Goal: Task Accomplishment & Management: Use online tool/utility

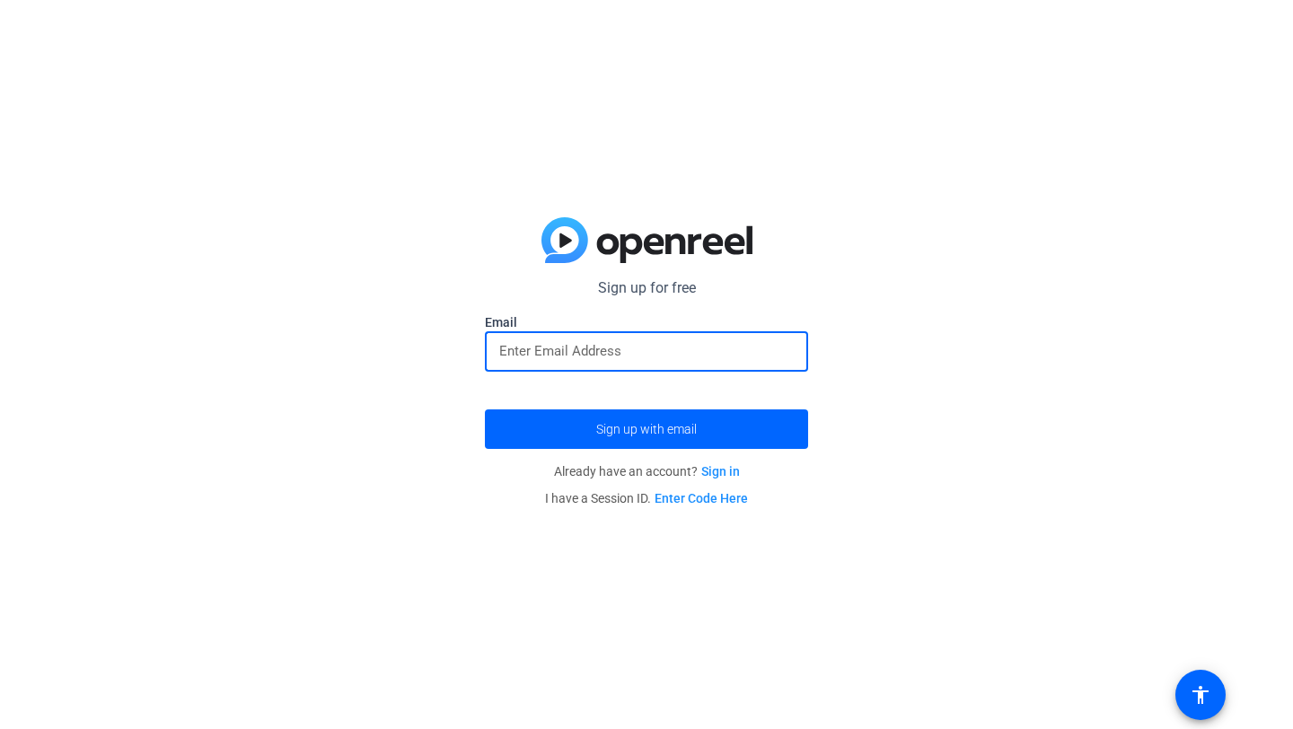
click at [661, 351] on input "email" at bounding box center [646, 351] width 295 height 22
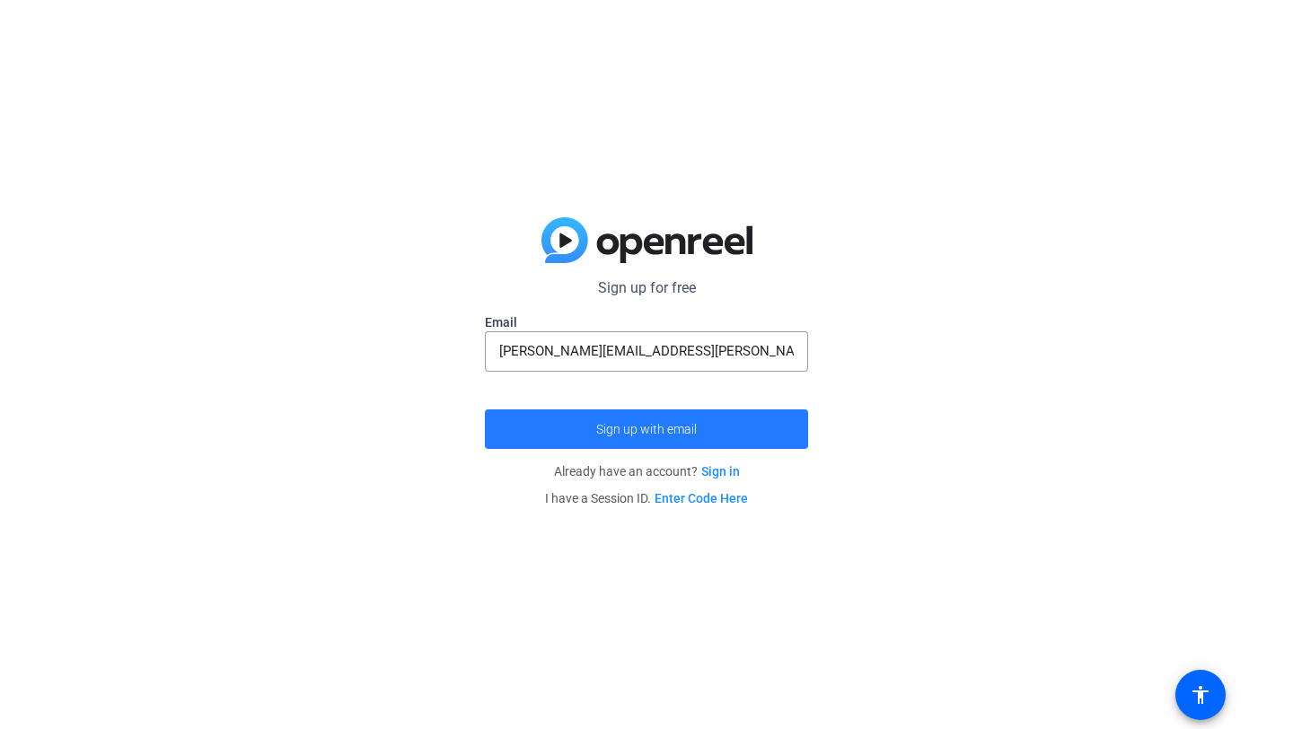
click at [711, 438] on span "submit" at bounding box center [646, 429] width 323 height 43
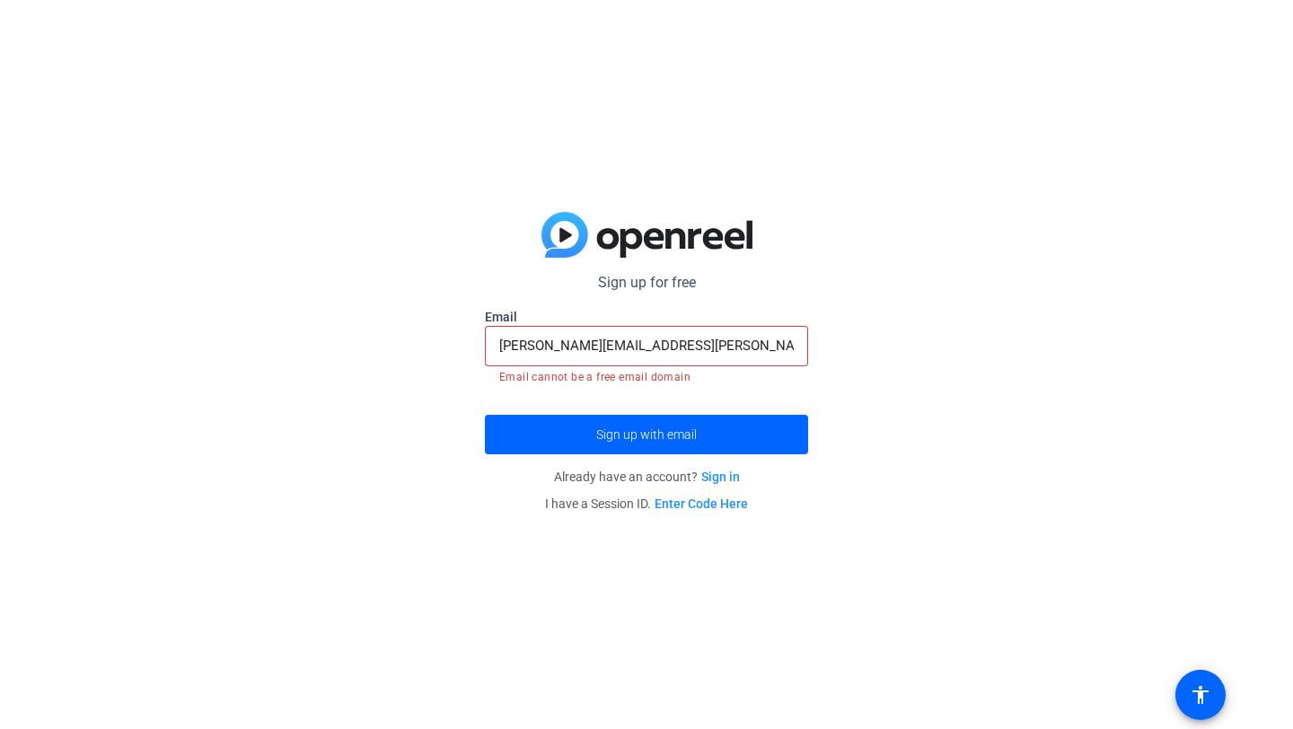
click at [670, 343] on input "[PERSON_NAME][EMAIL_ADDRESS][PERSON_NAME][DOMAIN_NAME]" at bounding box center [646, 346] width 295 height 22
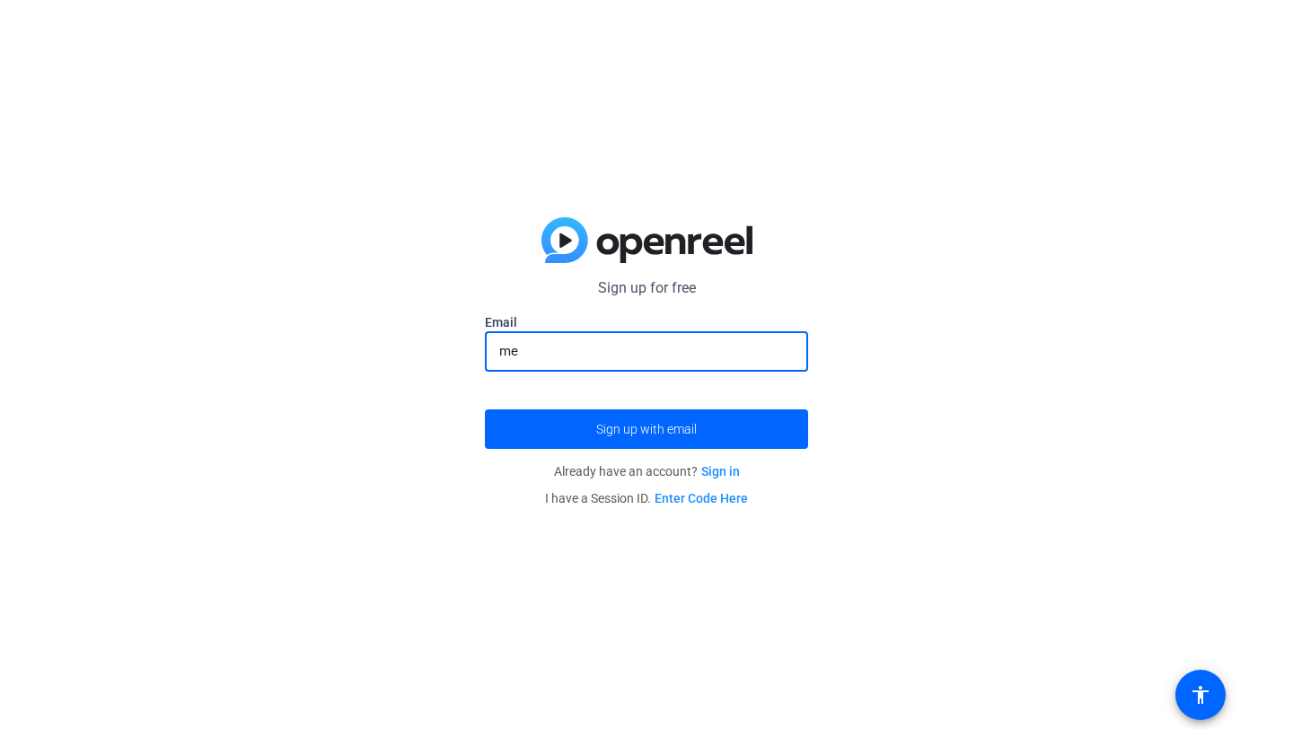
type input "m"
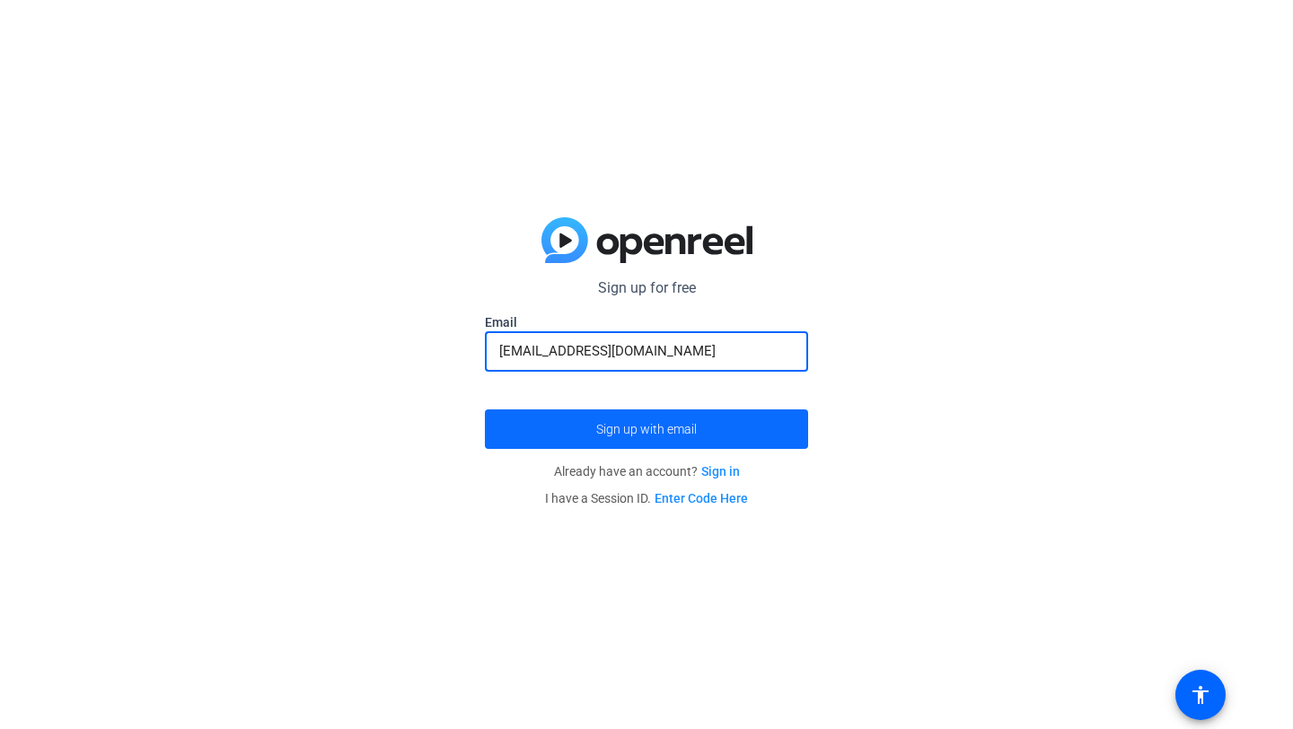
type input "[EMAIL_ADDRESS][DOMAIN_NAME]"
click at [689, 429] on span "Sign up with email" at bounding box center [646, 429] width 101 height 0
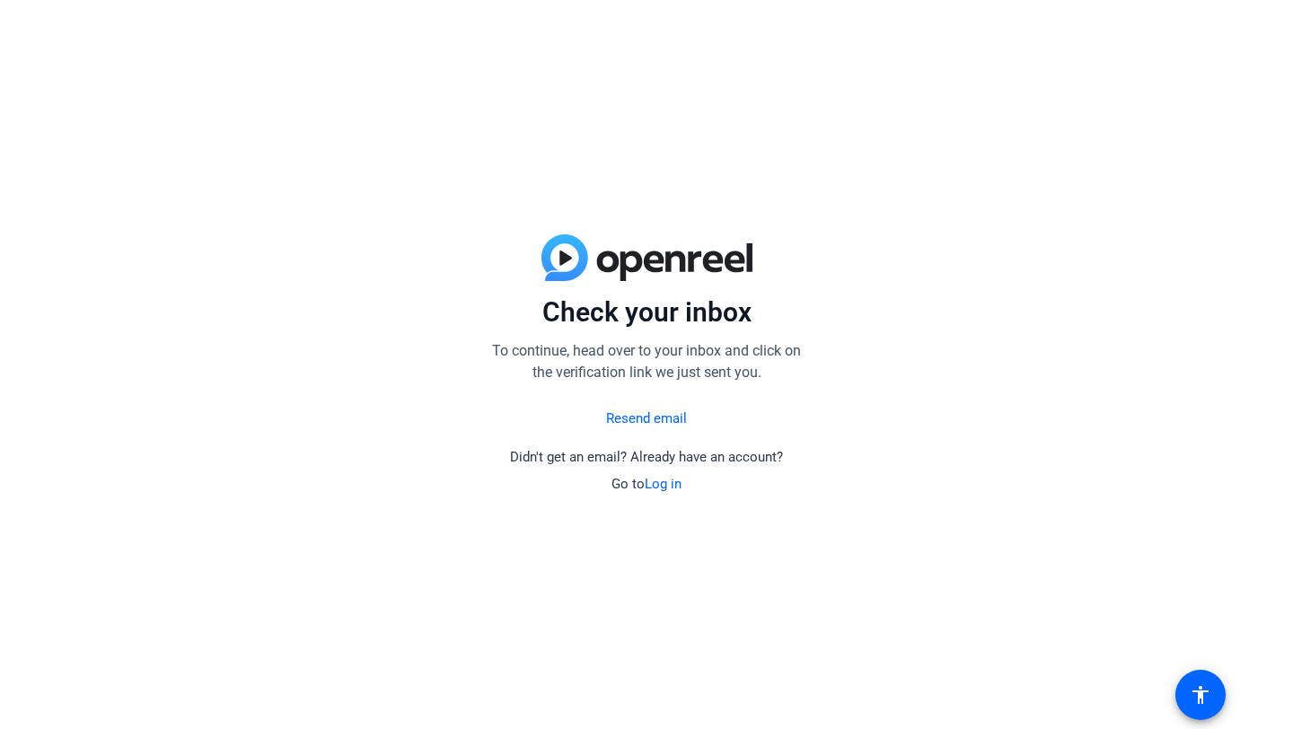
click at [650, 422] on link "Resend email" at bounding box center [646, 419] width 81 height 21
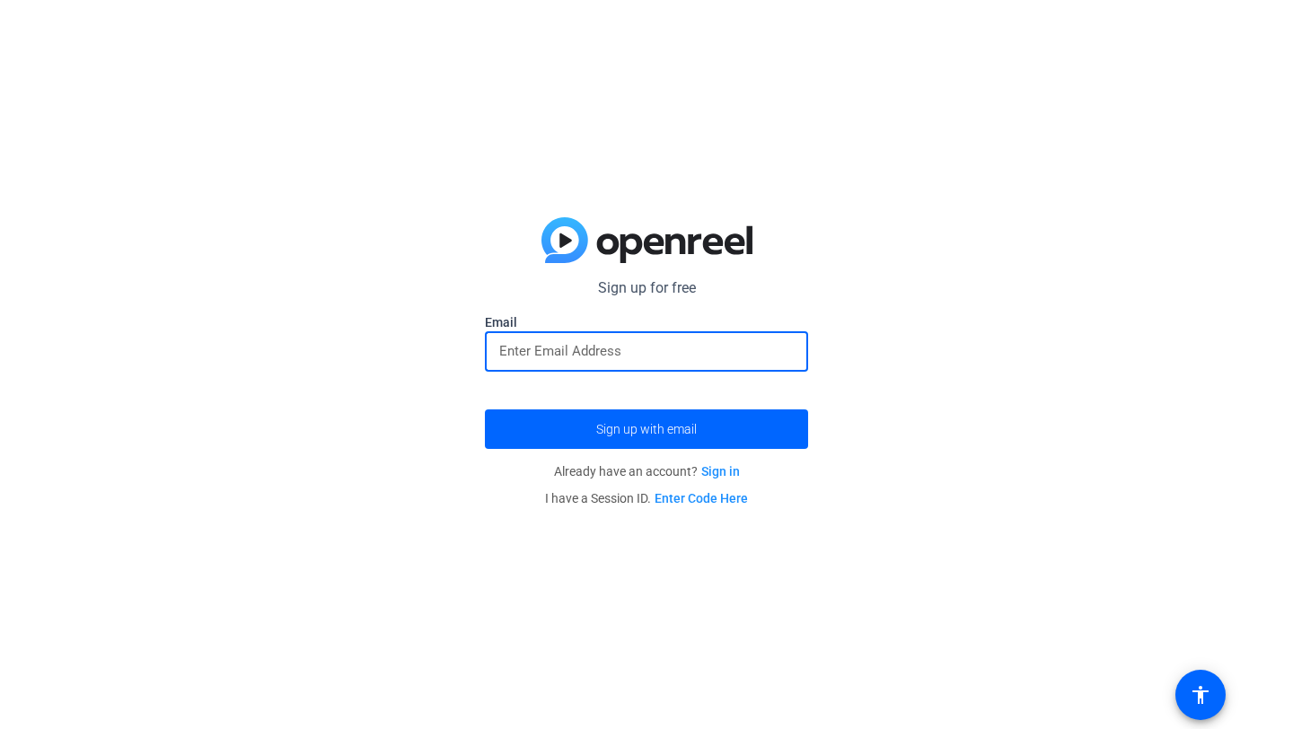
click at [707, 361] on input "email" at bounding box center [646, 351] width 295 height 22
click at [716, 470] on link "Sign in" at bounding box center [720, 471] width 39 height 14
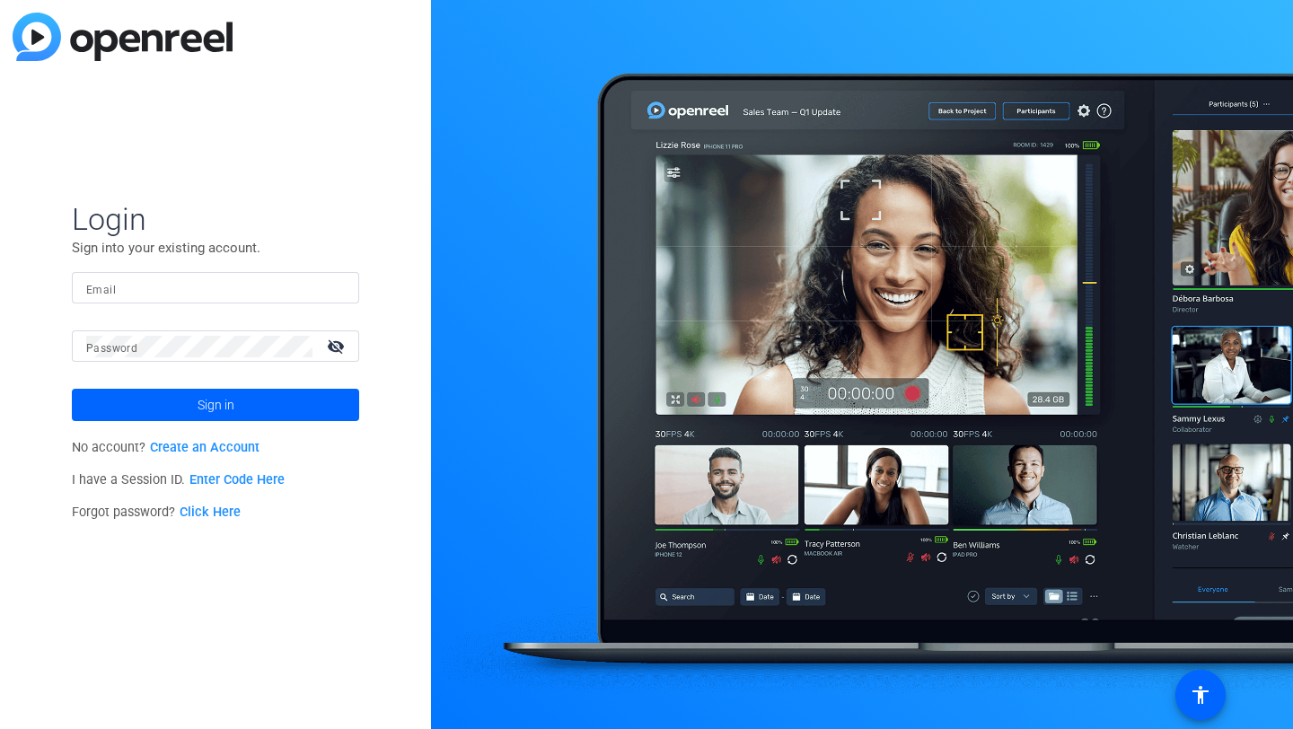
click at [154, 294] on input "Email" at bounding box center [215, 288] width 259 height 22
type input "[EMAIL_ADDRESS][DOMAIN_NAME]"
click at [207, 413] on span "Sign in" at bounding box center [216, 404] width 37 height 45
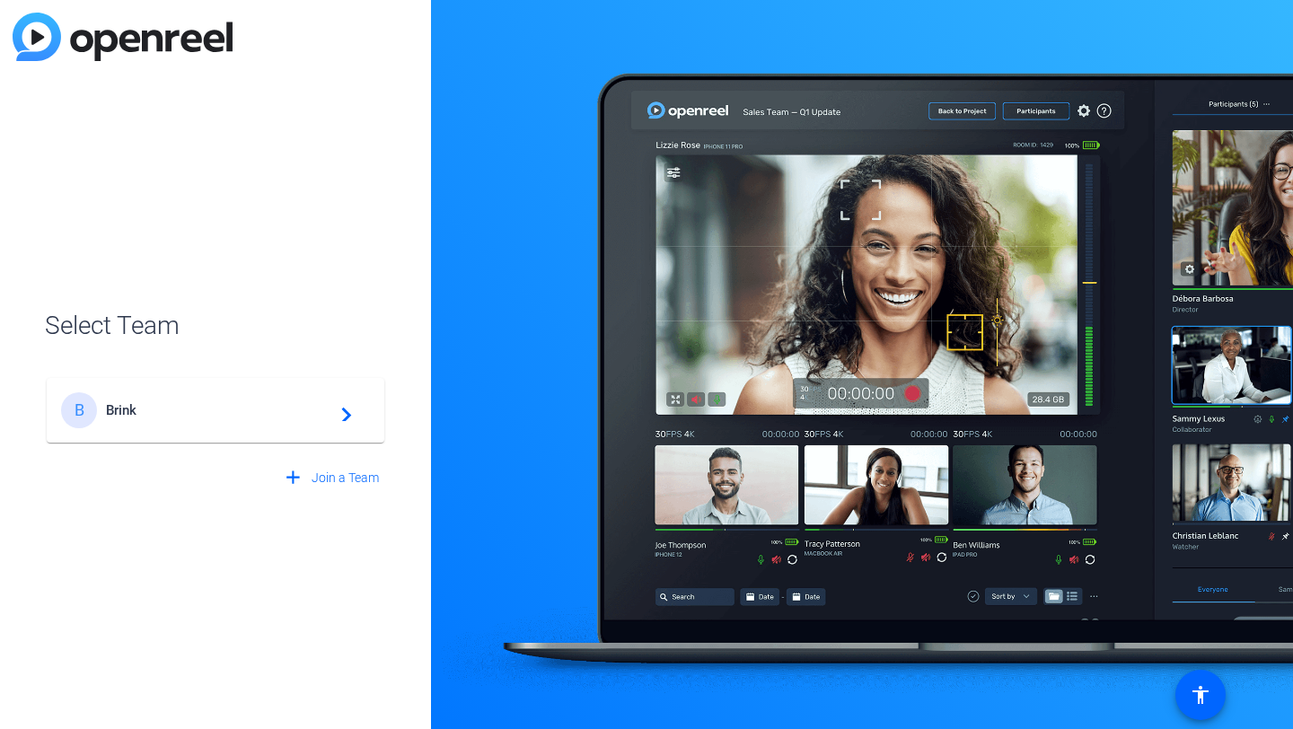
click at [224, 409] on span "Brink" at bounding box center [218, 410] width 224 height 16
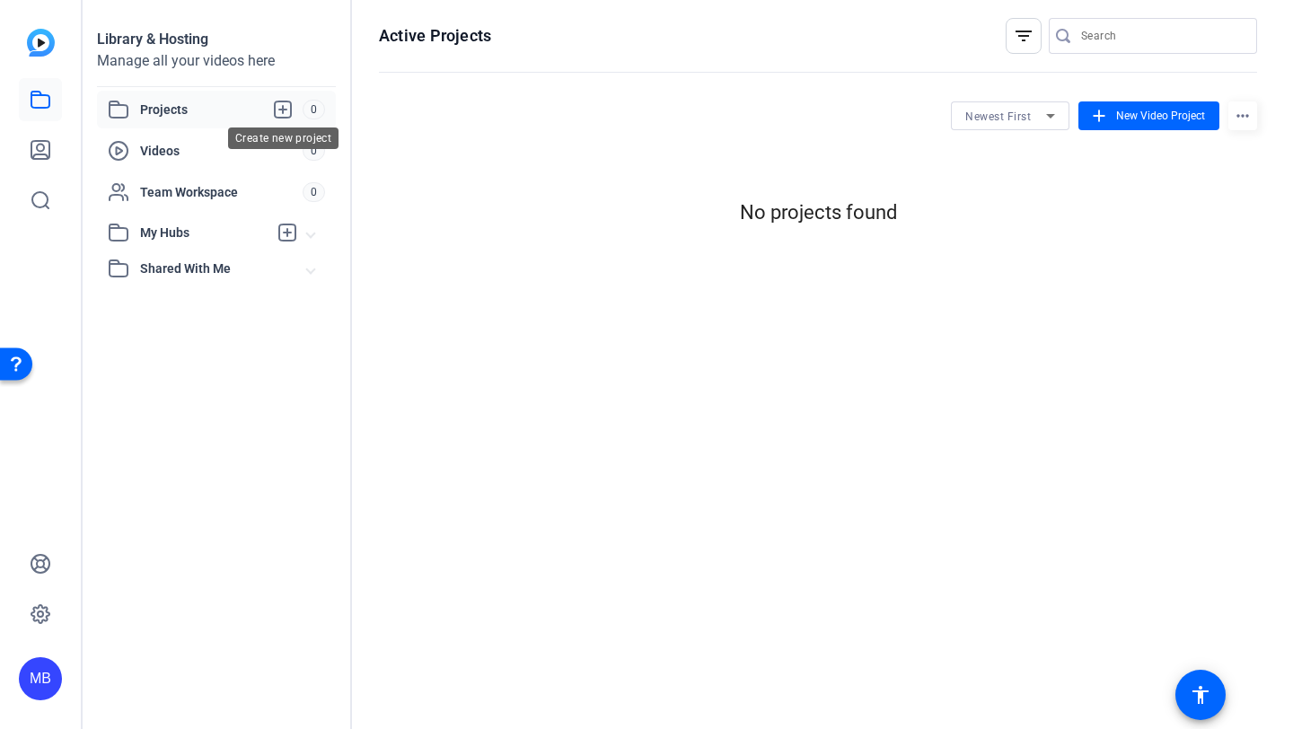
click at [286, 110] on icon at bounding box center [283, 109] width 16 height 16
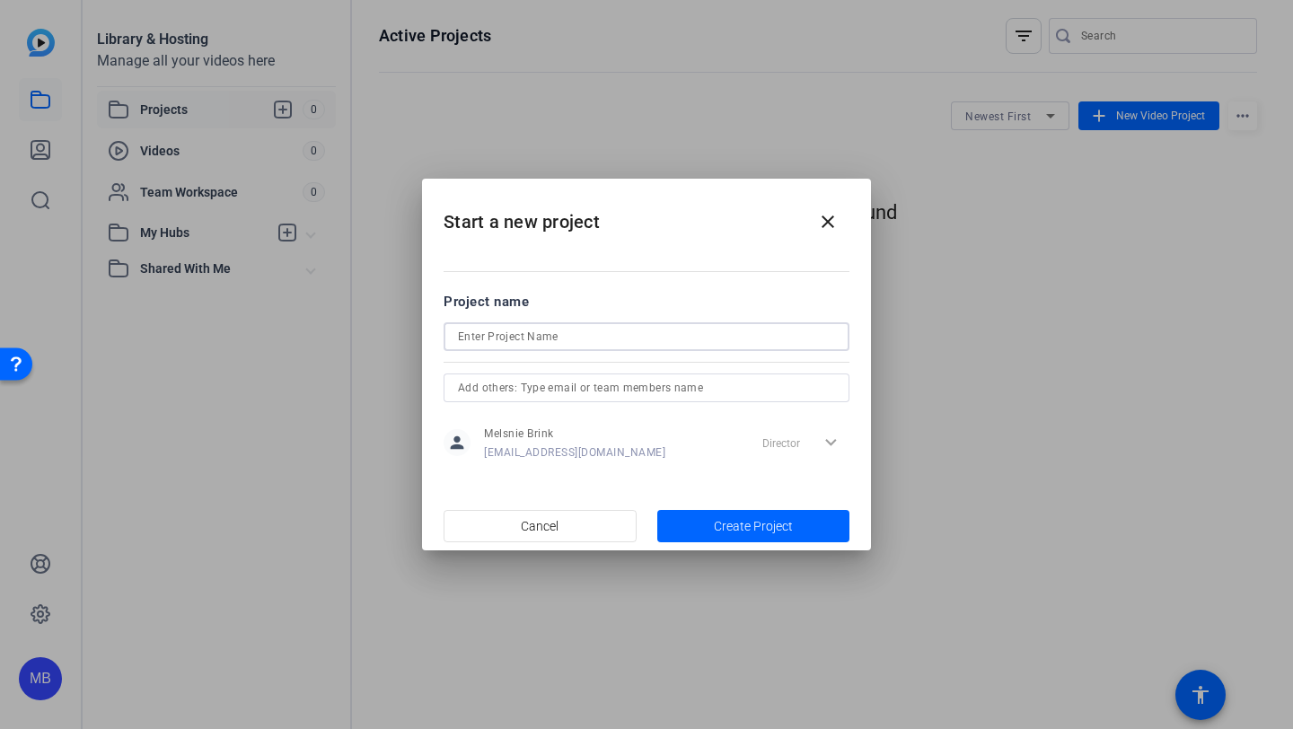
click at [612, 340] on input at bounding box center [646, 337] width 377 height 22
type input "[PERSON_NAME] 2027 Field Hockey"
click at [750, 526] on span "Create Project" at bounding box center [753, 526] width 79 height 19
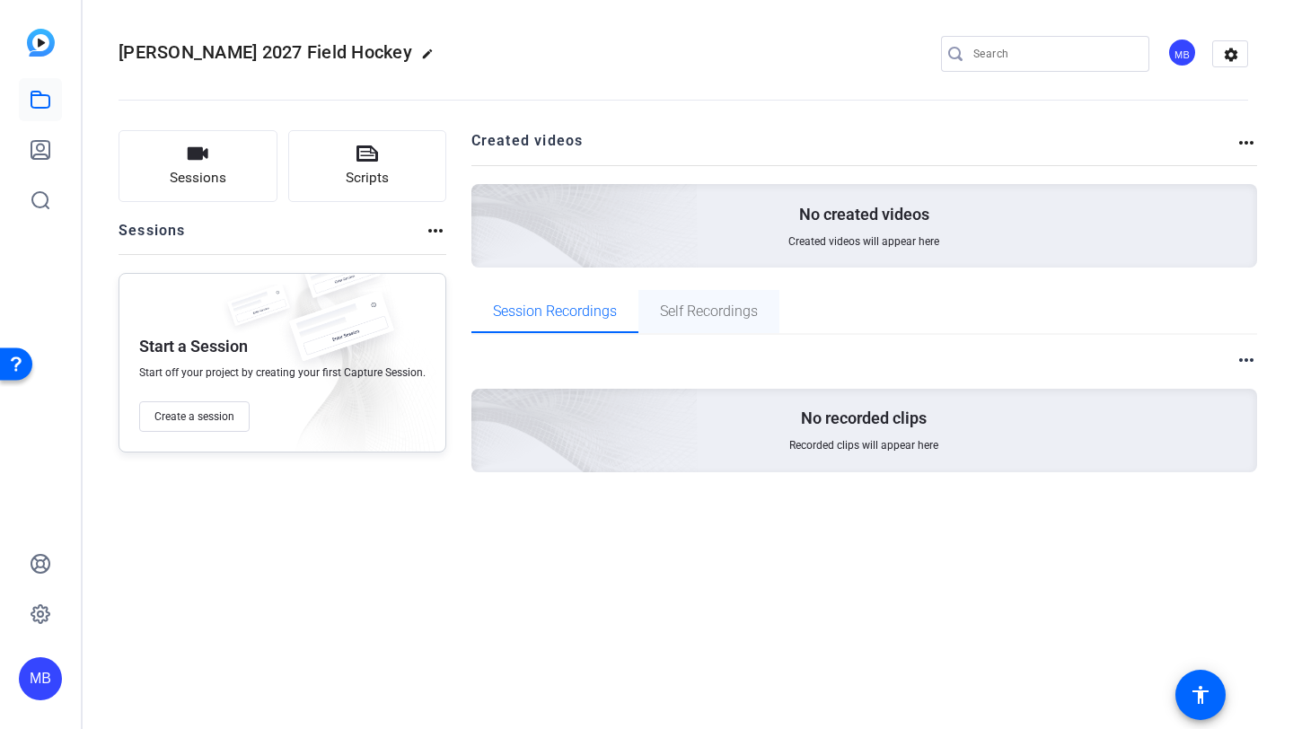
click at [718, 304] on span "Self Recordings" at bounding box center [709, 311] width 98 height 14
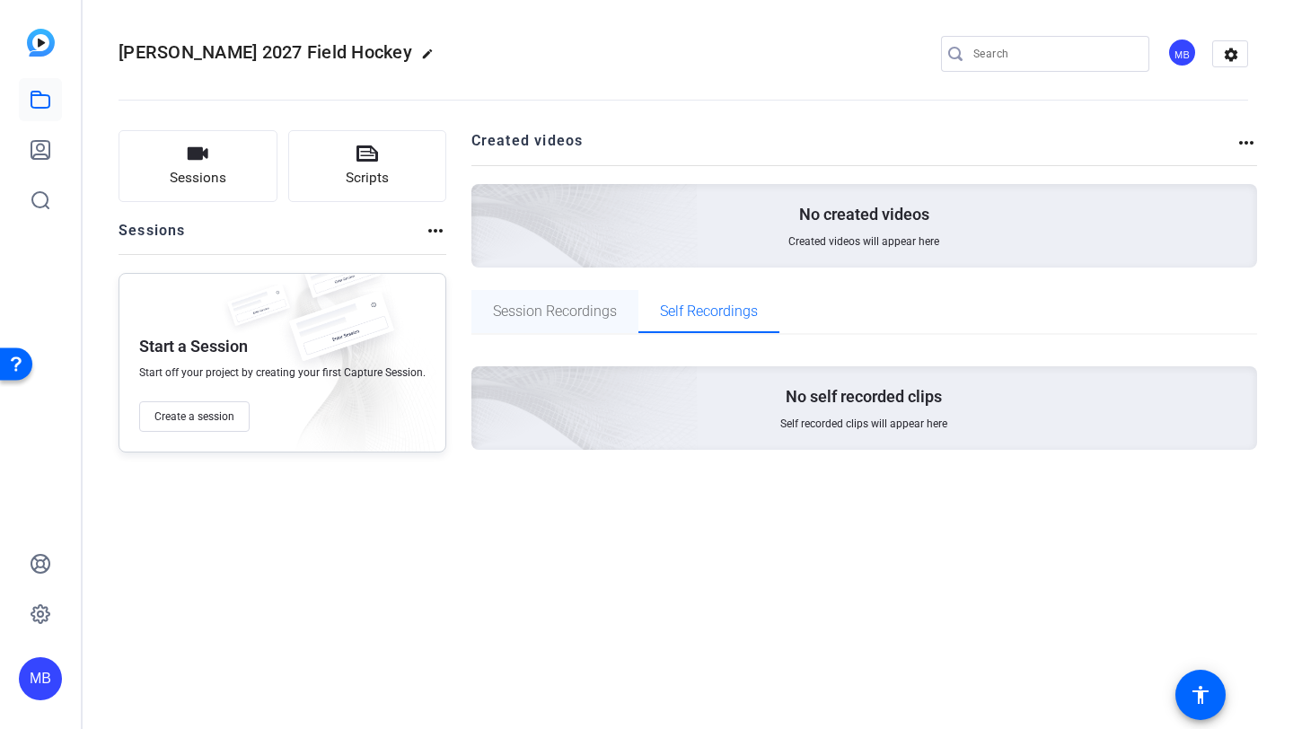
click at [562, 316] on span "Session Recordings" at bounding box center [555, 311] width 124 height 14
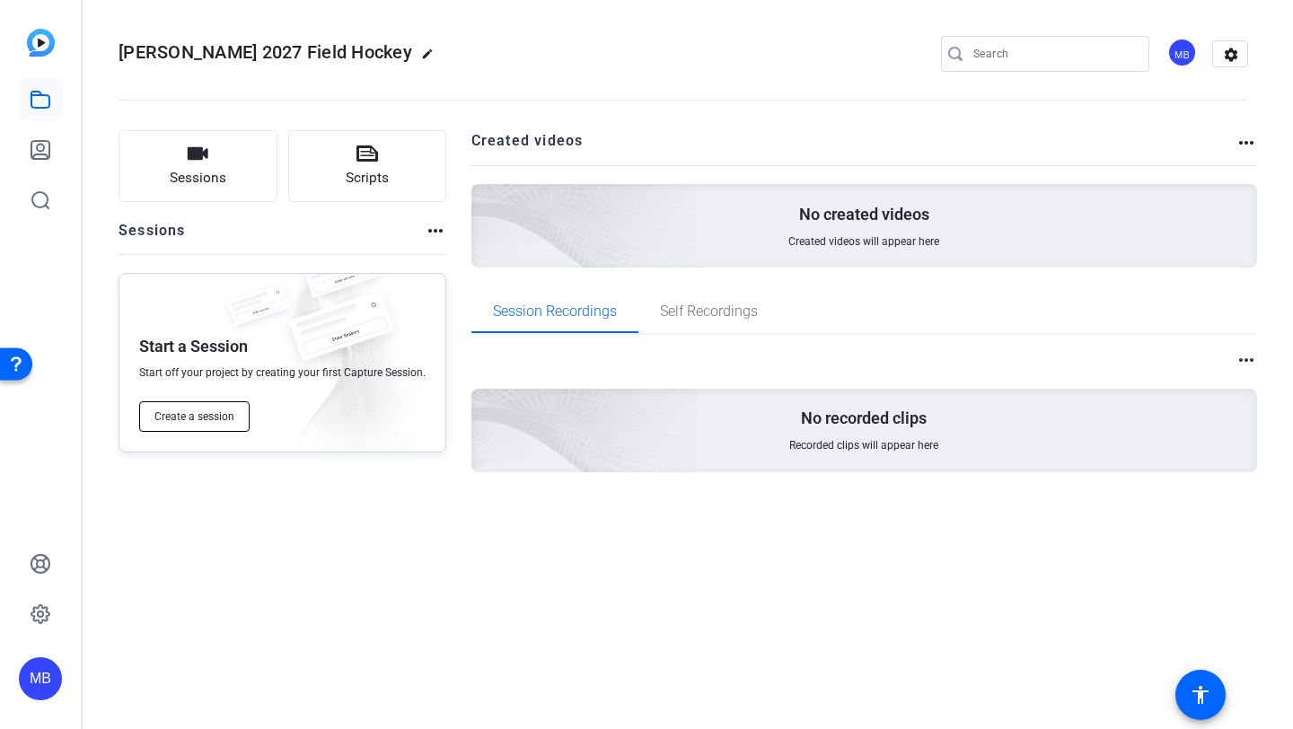
click at [194, 417] on span "Create a session" at bounding box center [194, 416] width 80 height 14
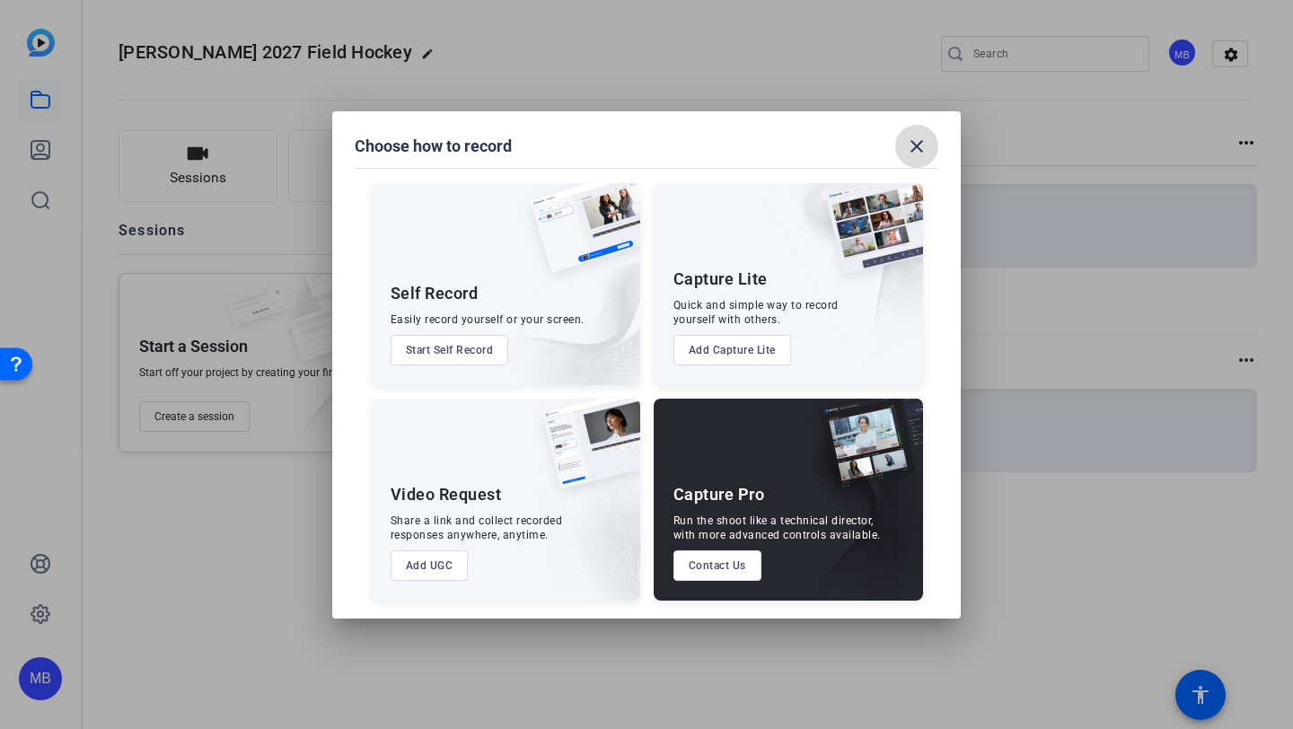
click at [915, 144] on mat-icon "close" at bounding box center [917, 147] width 22 height 22
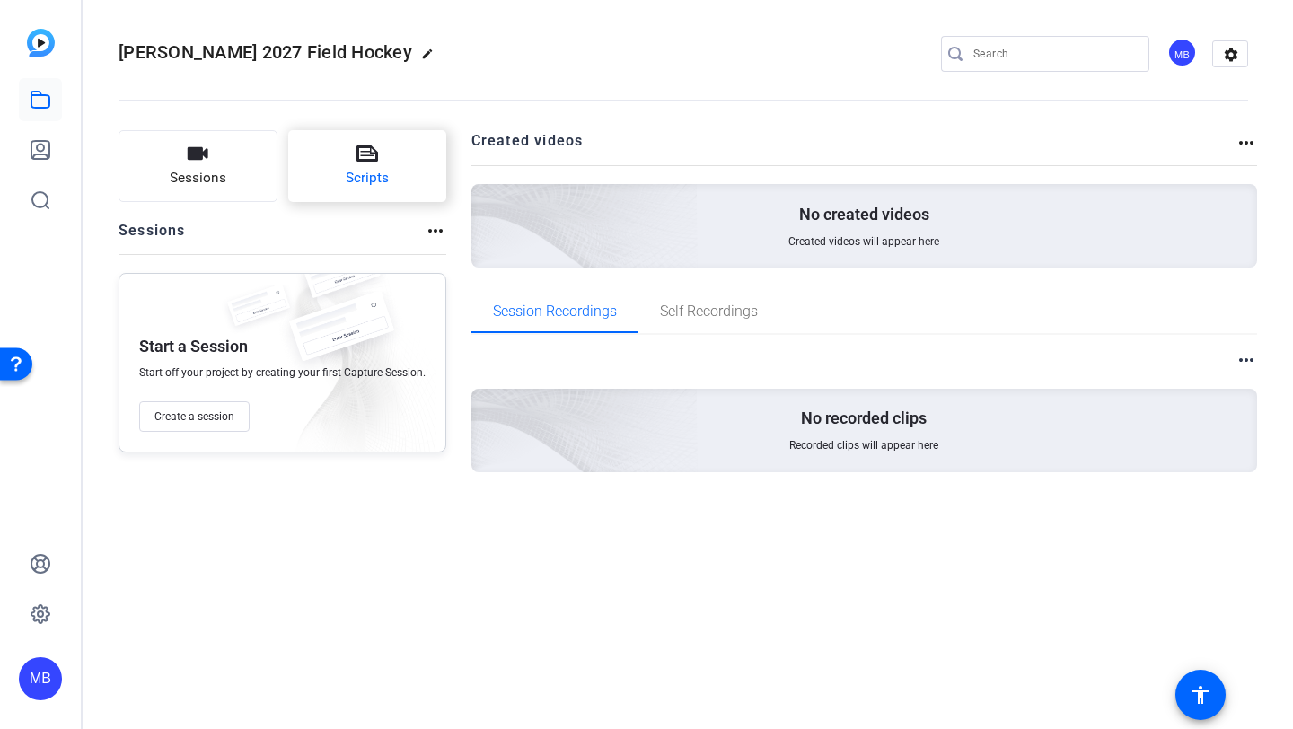
click at [383, 167] on button "Scripts" at bounding box center [367, 166] width 159 height 72
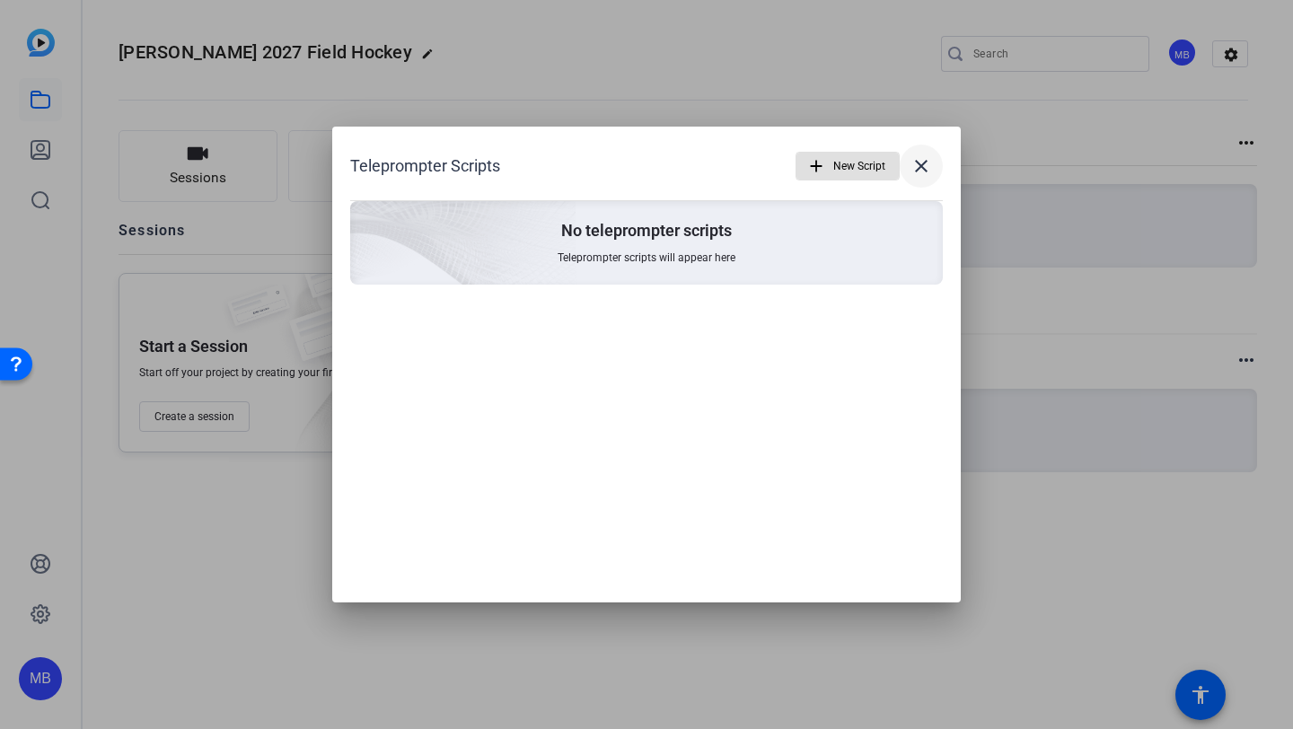
click at [924, 170] on mat-icon "close" at bounding box center [921, 166] width 22 height 22
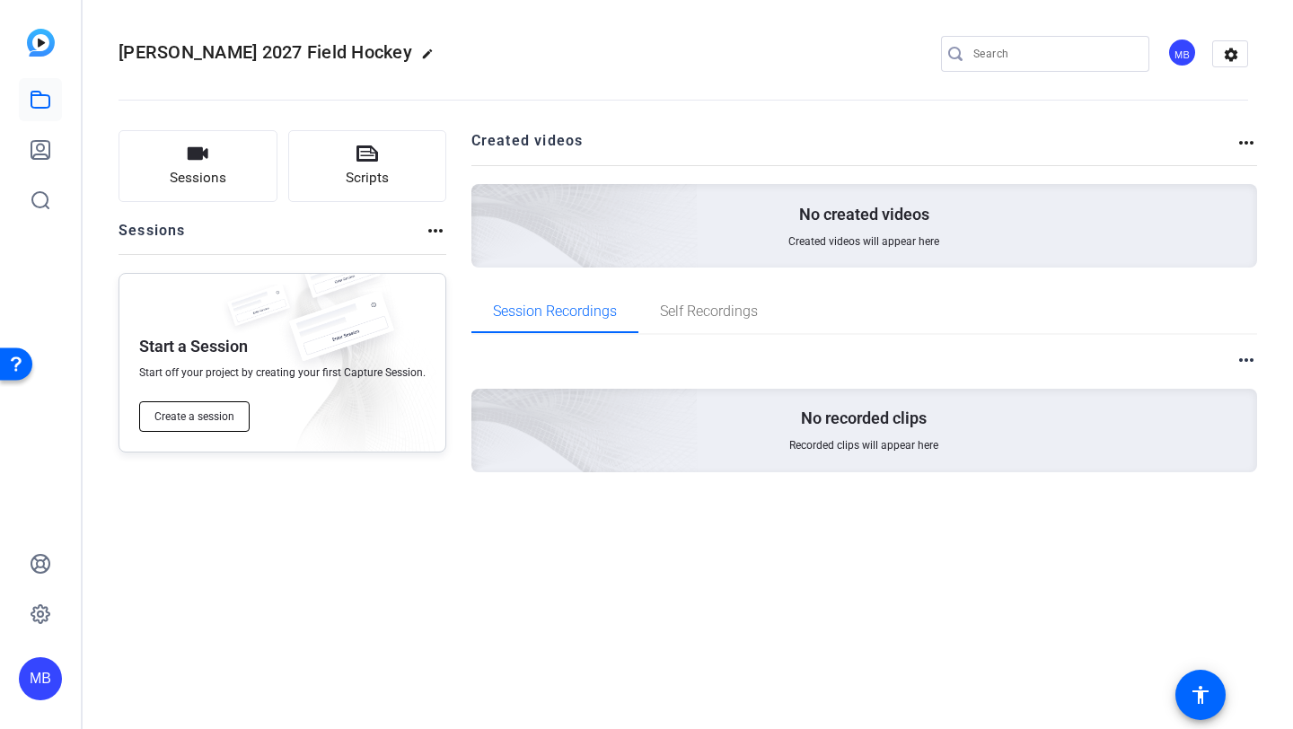
click at [198, 421] on span "Create a session" at bounding box center [194, 416] width 80 height 14
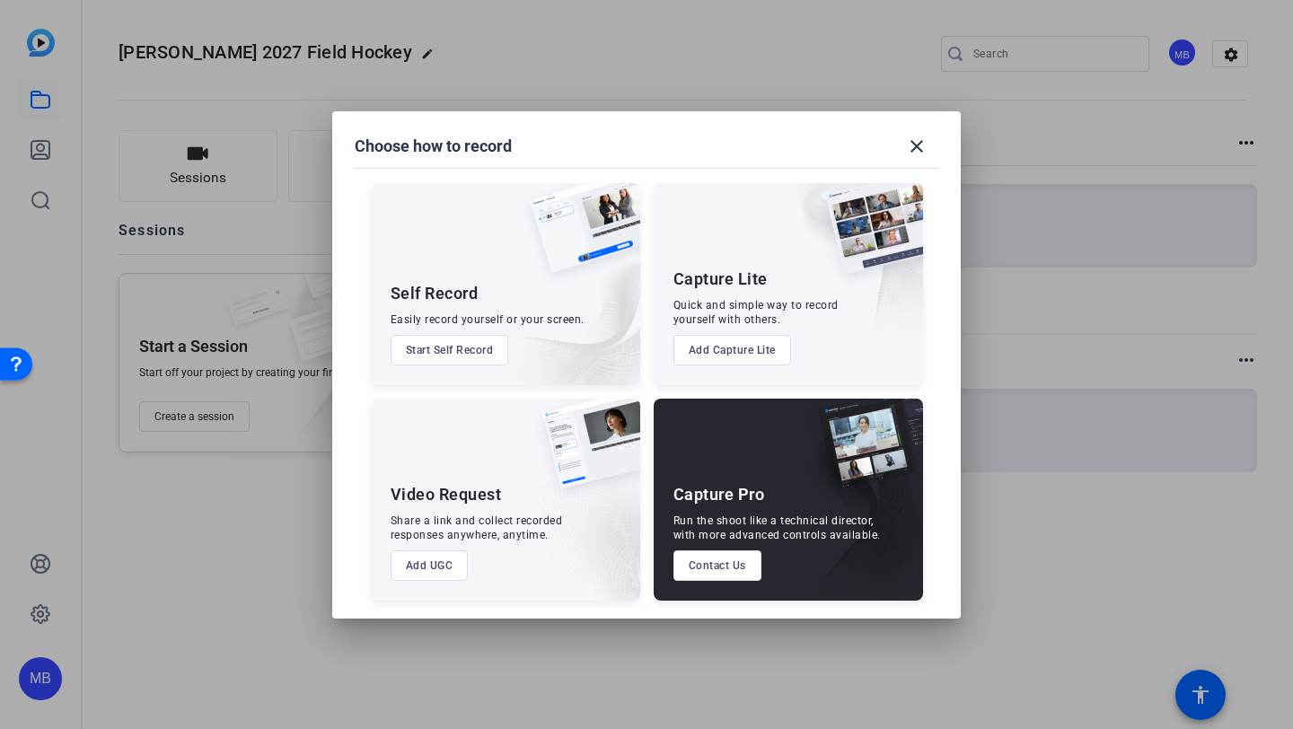
click at [464, 340] on button "Start Self Record" at bounding box center [450, 350] width 119 height 31
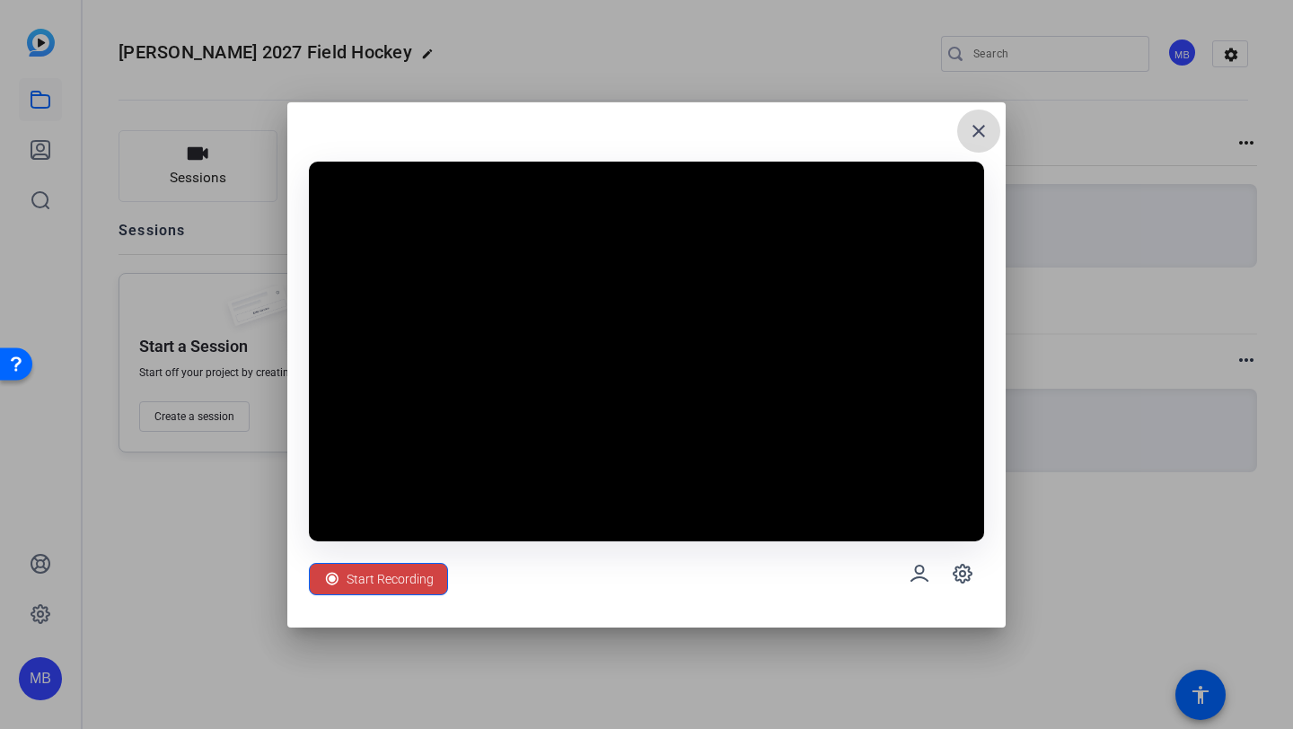
click at [976, 134] on mat-icon "close" at bounding box center [979, 131] width 22 height 22
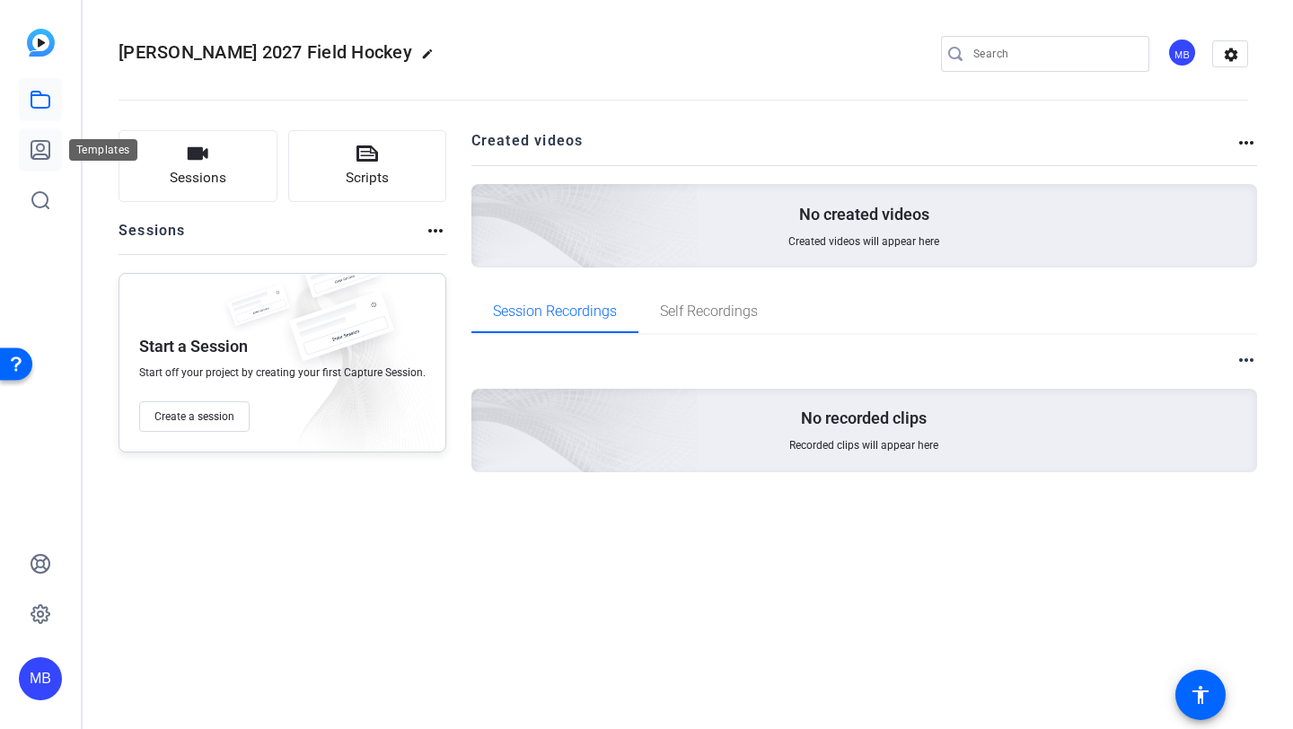
click at [41, 151] on icon at bounding box center [40, 150] width 18 height 18
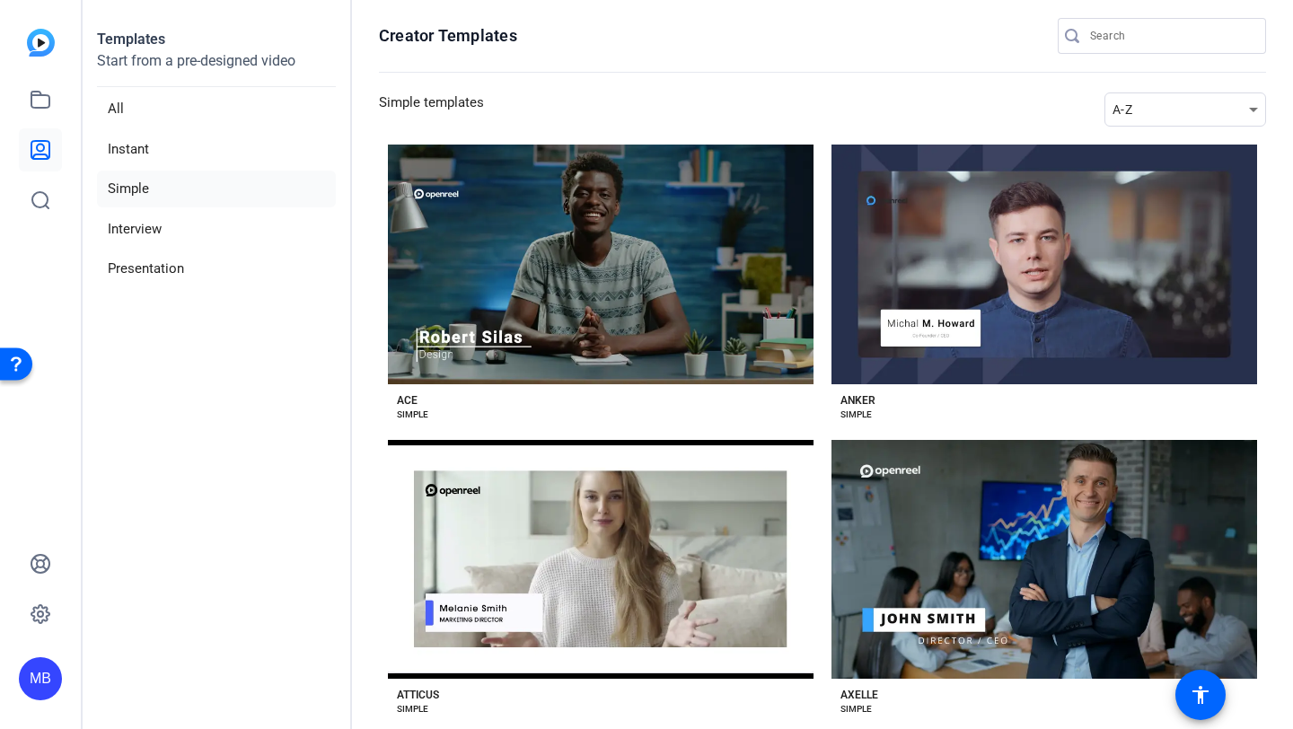
click at [285, 386] on aside "Templates Start from a pre-designed video All Instant Simple Interview Presenta…" at bounding box center [217, 364] width 269 height 729
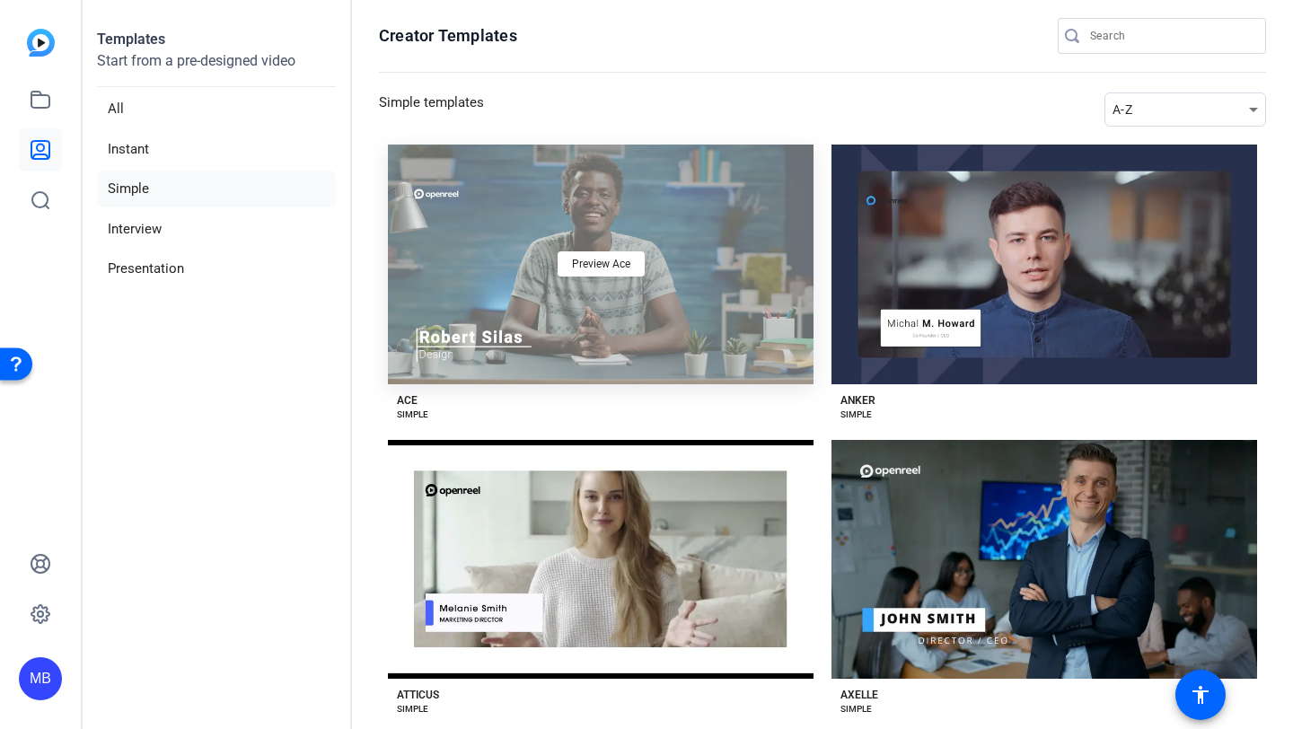
click at [478, 194] on div "Preview Ace" at bounding box center [601, 265] width 426 height 240
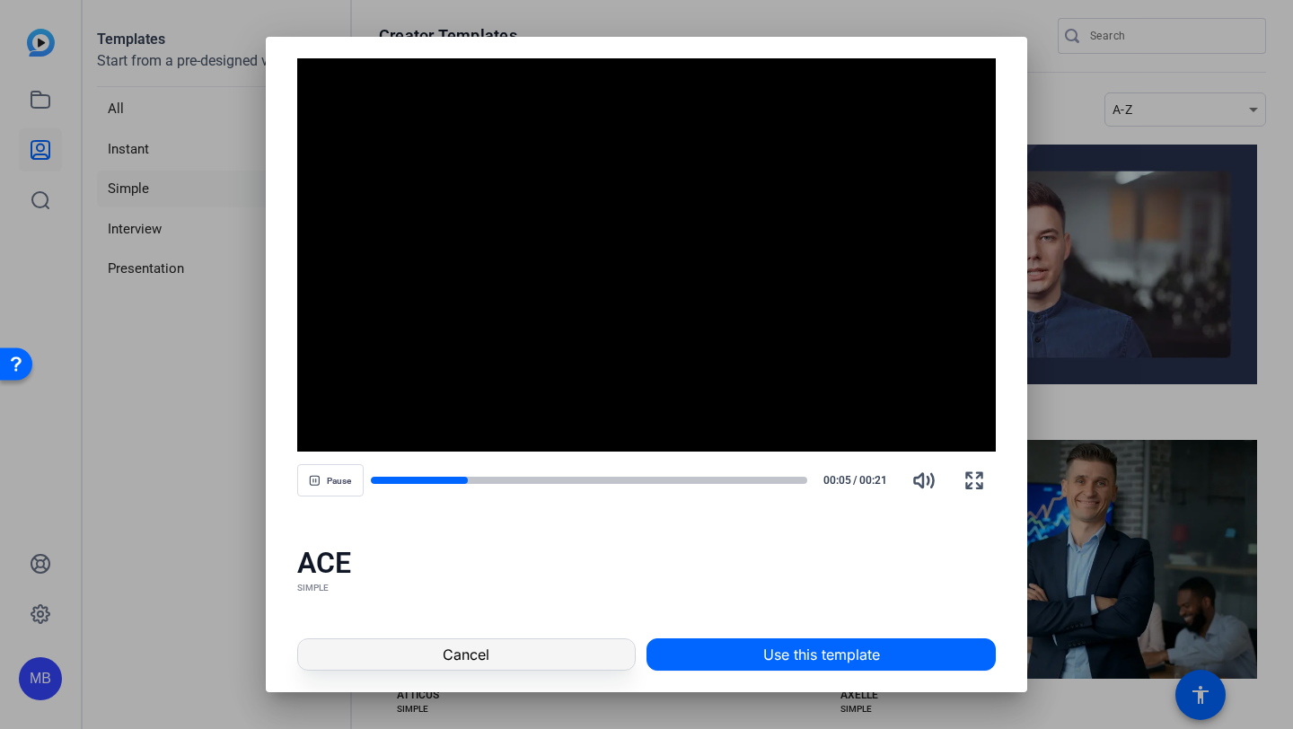
click at [461, 658] on span "Cancel" at bounding box center [466, 655] width 47 height 22
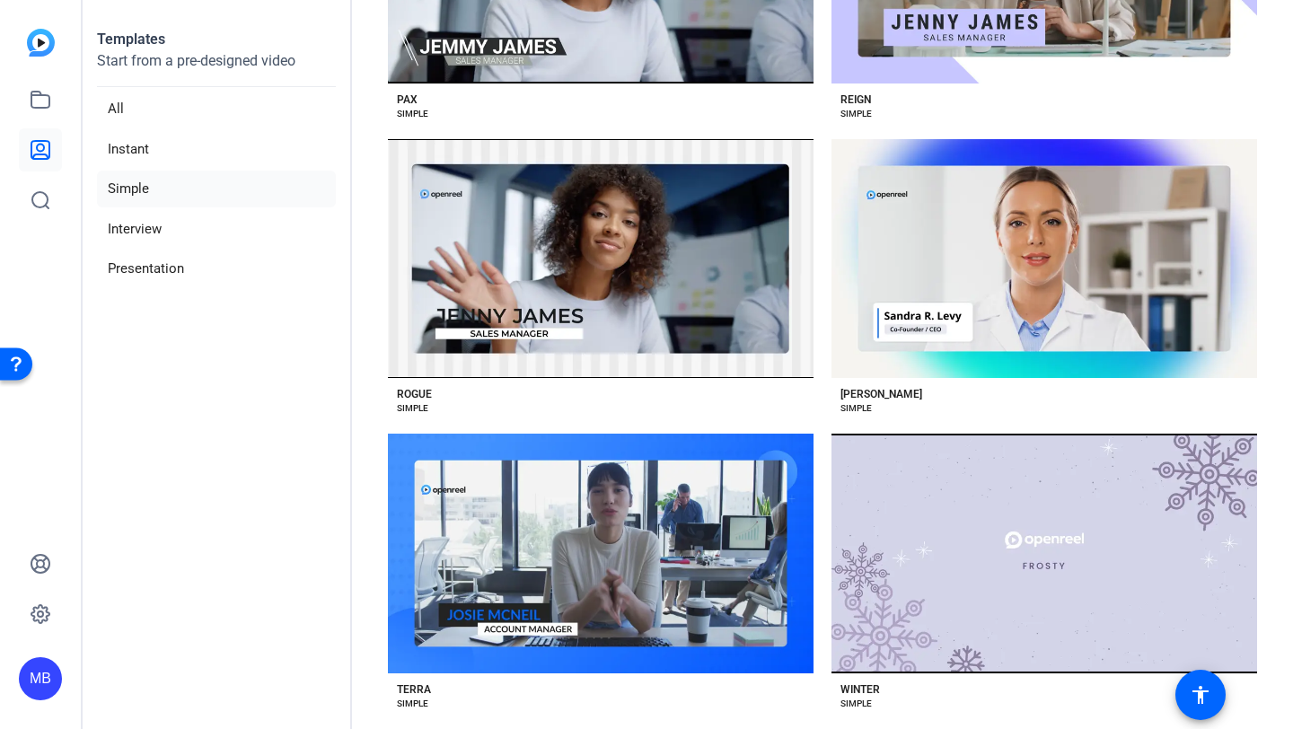
scroll to position [2693, 0]
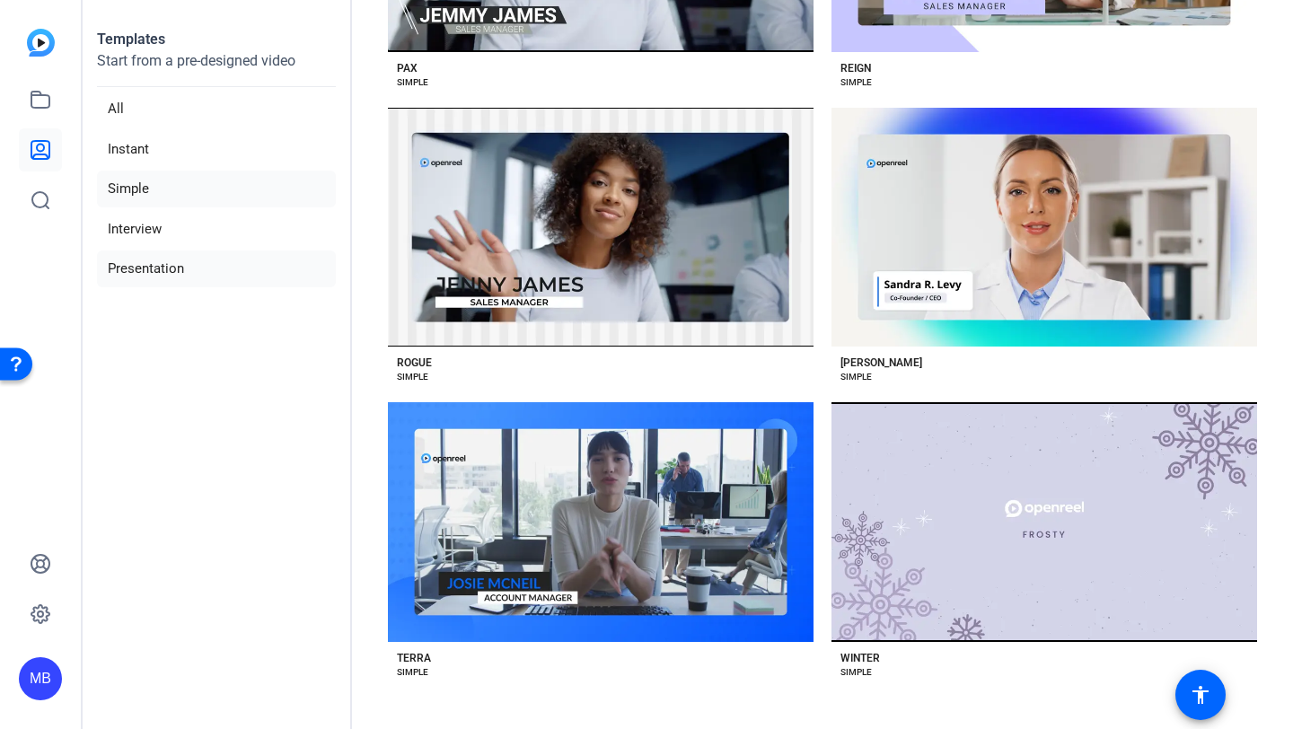
click at [159, 266] on li "Presentation" at bounding box center [216, 269] width 239 height 37
